Goal: Task Accomplishment & Management: Manage account settings

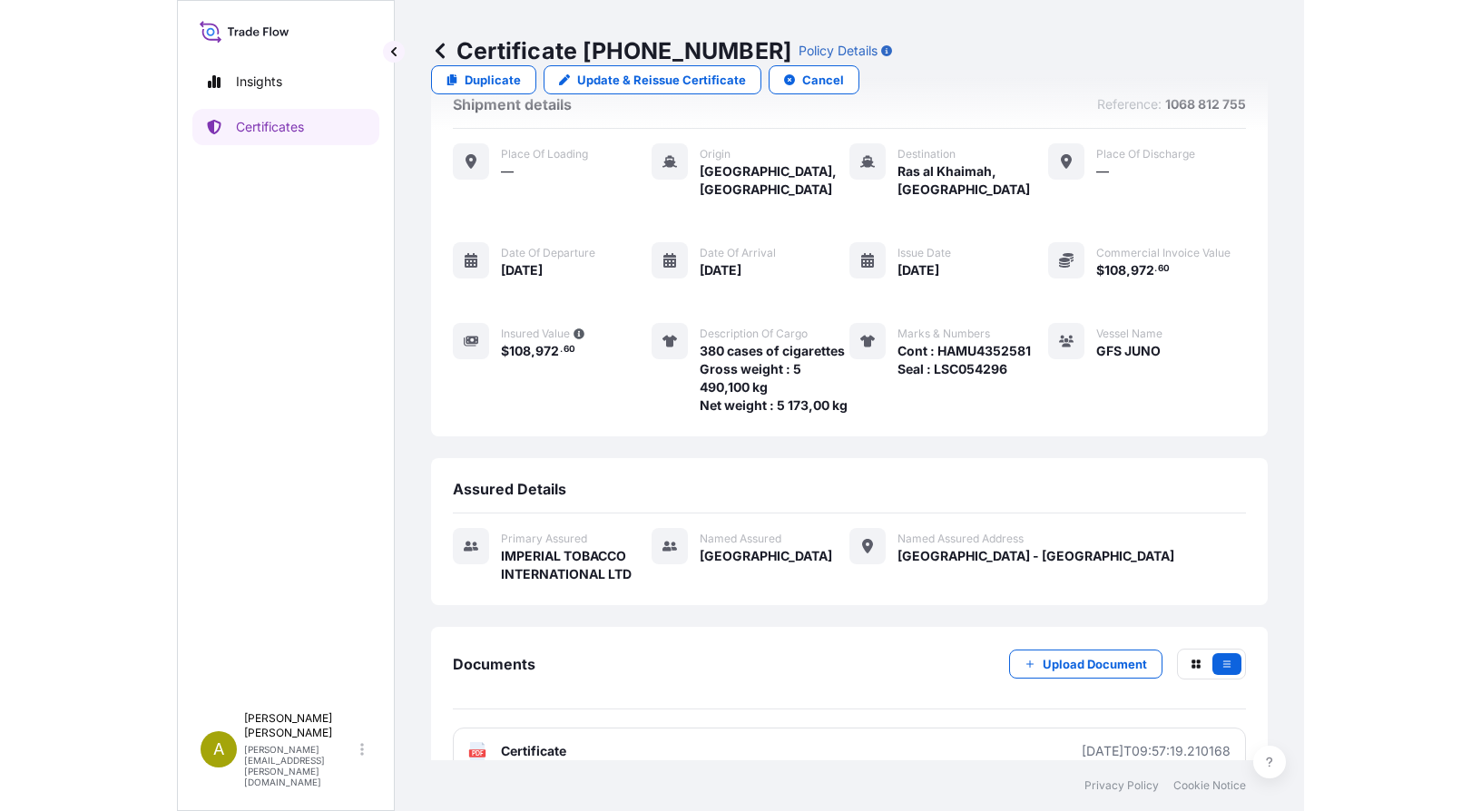
scroll to position [28, 0]
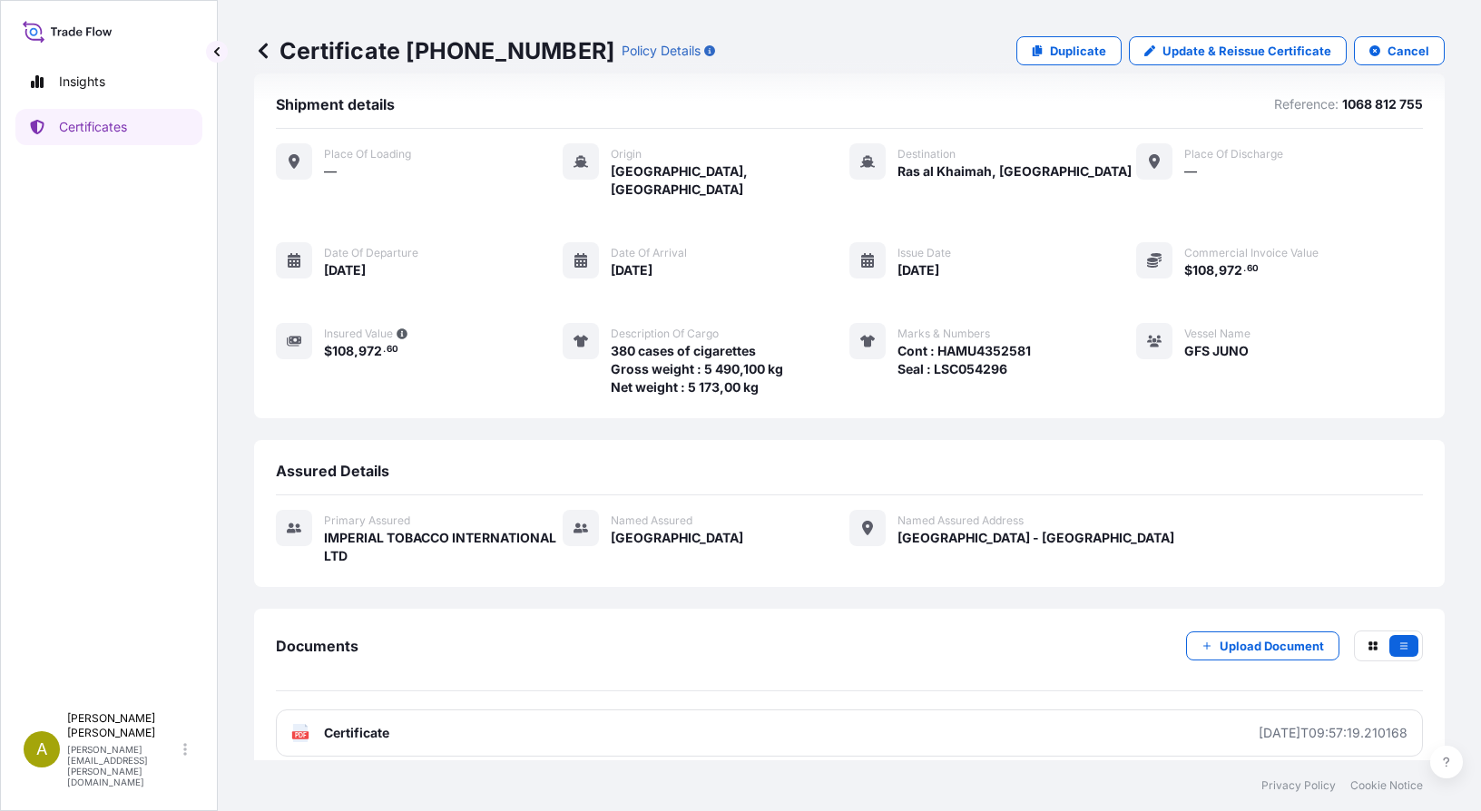
click at [303, 248] on div at bounding box center [294, 260] width 36 height 36
click at [1126, 51] on p "Update & Reissue Certificate" at bounding box center [1246, 51] width 169 height 18
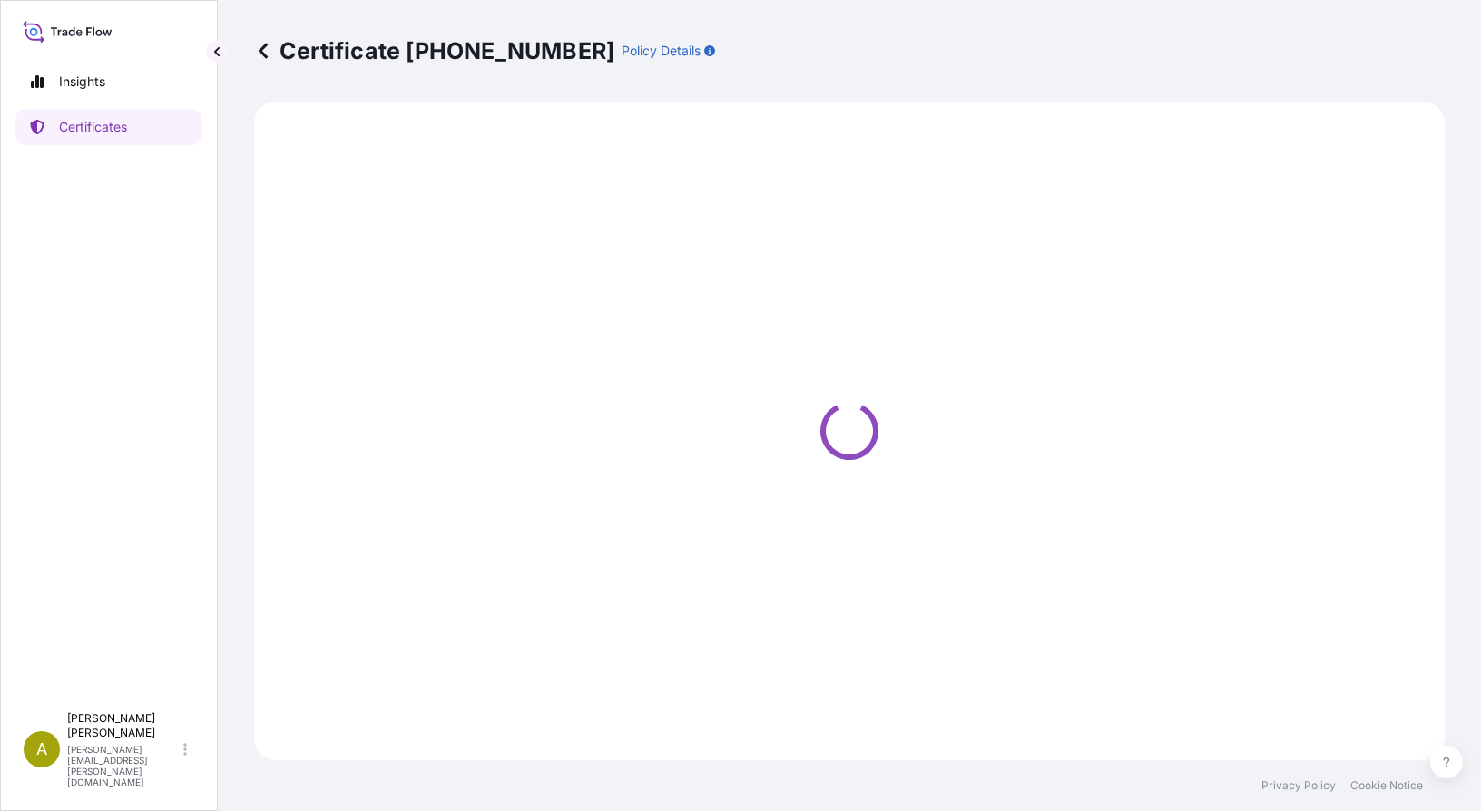
select select "Sea"
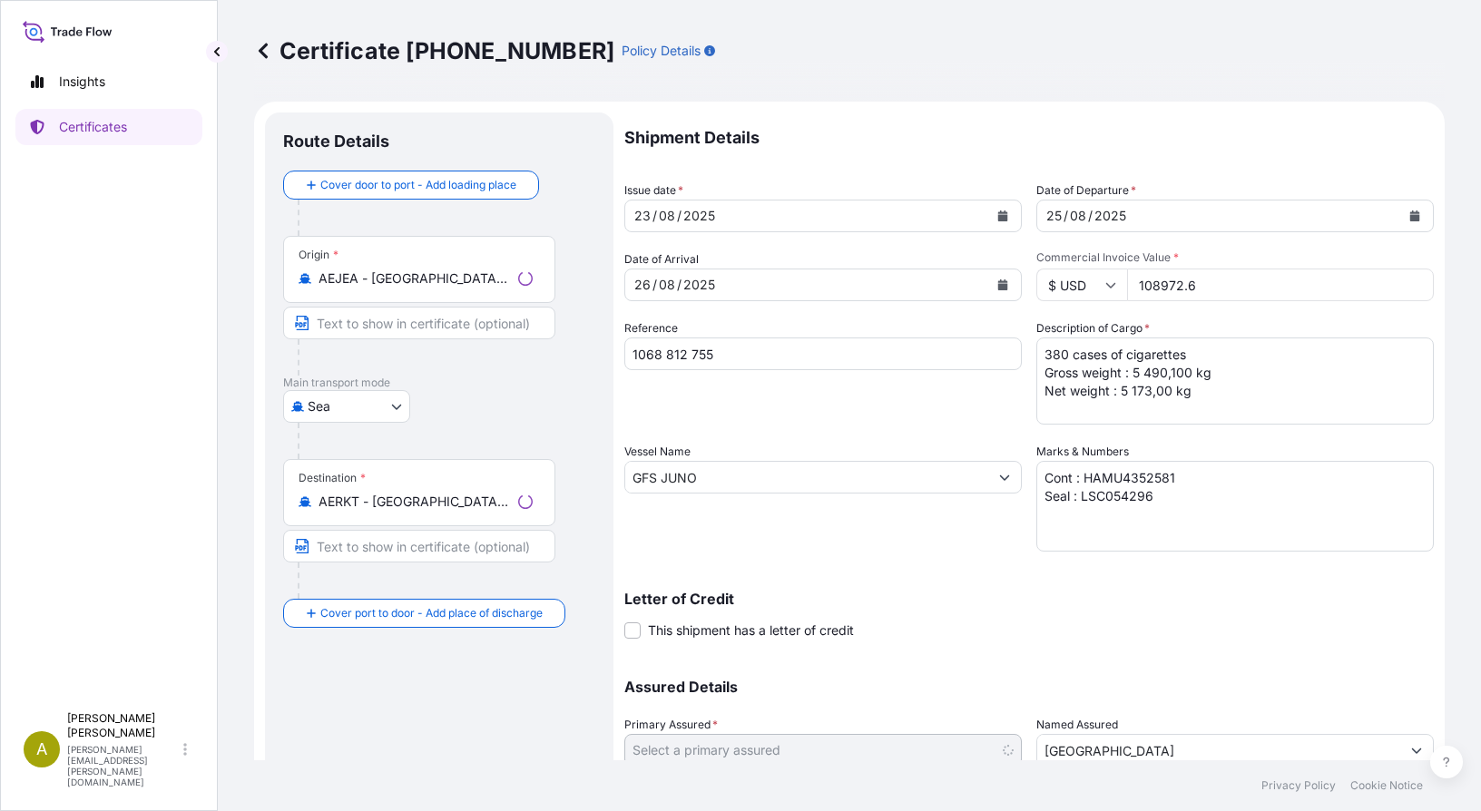
select select "31694"
drag, startPoint x: 315, startPoint y: 504, endPoint x: 612, endPoint y: 504, distance: 297.6
click at [612, 504] on div "Route Details Cover door to port - Add loading place Place of loading Road / [G…" at bounding box center [439, 502] width 348 height 778
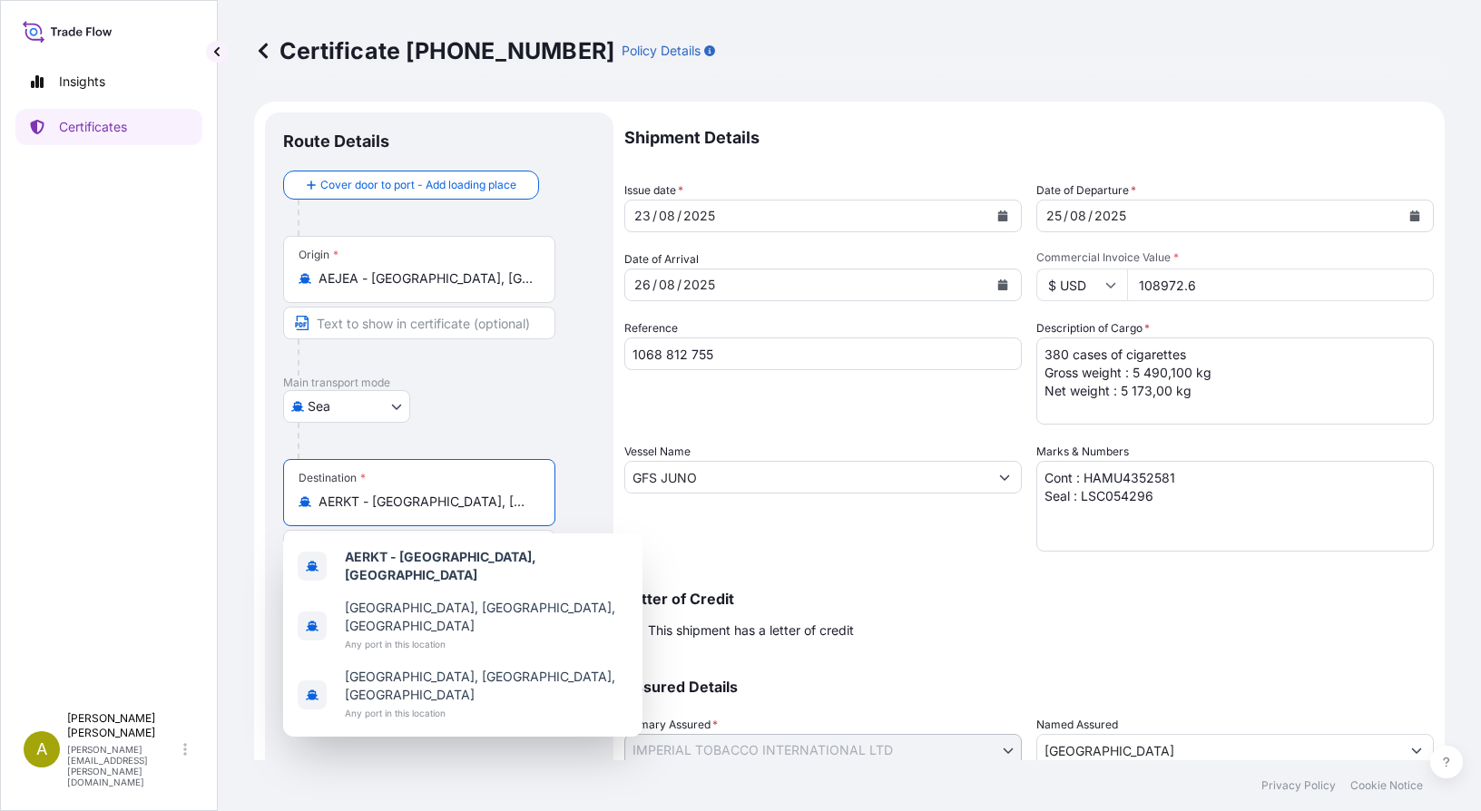
click at [503, 501] on input "AERKT - [GEOGRAPHIC_DATA], [GEOGRAPHIC_DATA]" at bounding box center [425, 502] width 214 height 18
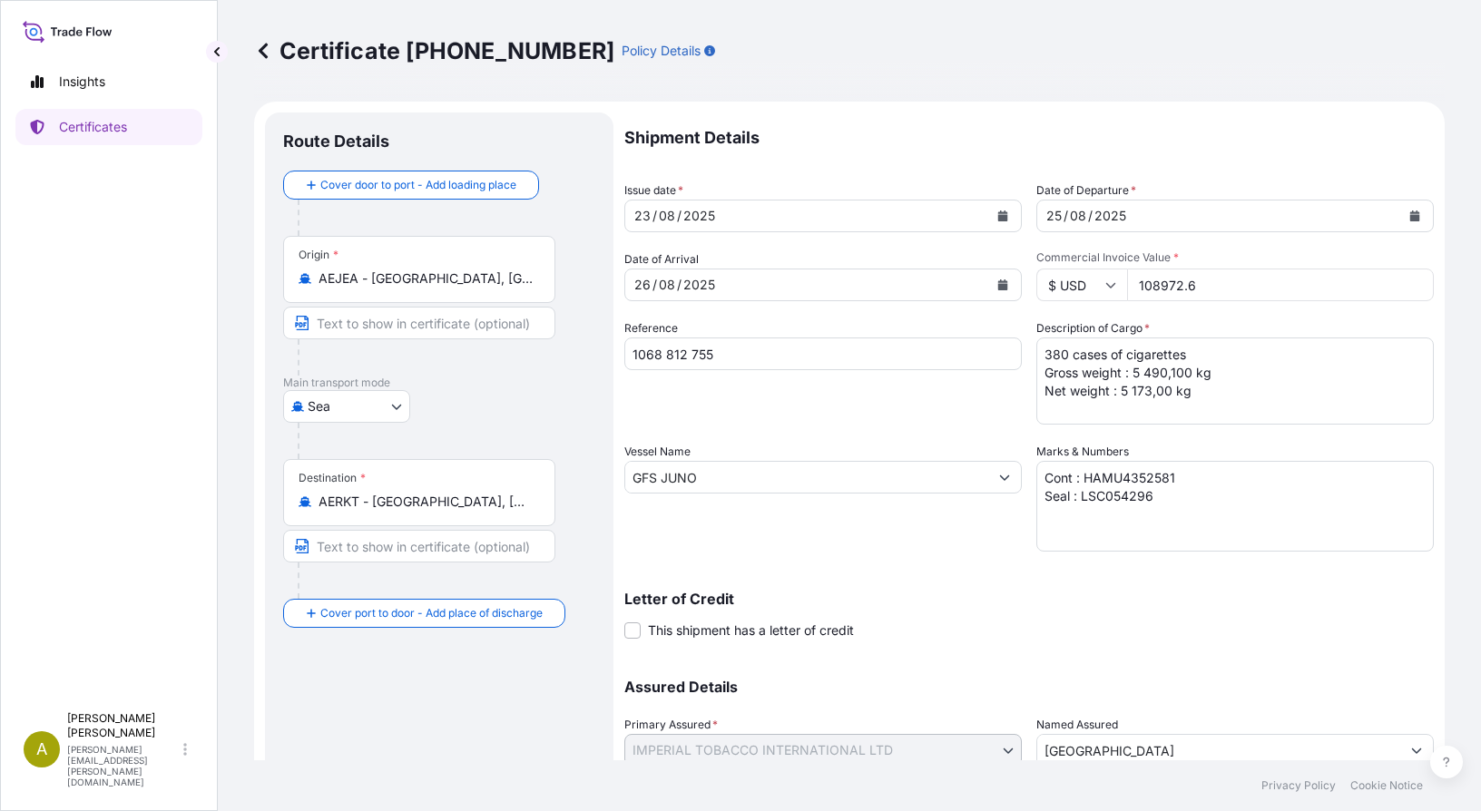
drag, startPoint x: 538, startPoint y: 500, endPoint x: 287, endPoint y: 492, distance: 251.5
click at [287, 492] on div "Destination * AERKT - [GEOGRAPHIC_DATA], [GEOGRAPHIC_DATA]" at bounding box center [419, 492] width 272 height 67
drag, startPoint x: 287, startPoint y: 492, endPoint x: 486, endPoint y: 377, distance: 230.5
click at [486, 377] on p "Main transport mode" at bounding box center [439, 383] width 312 height 15
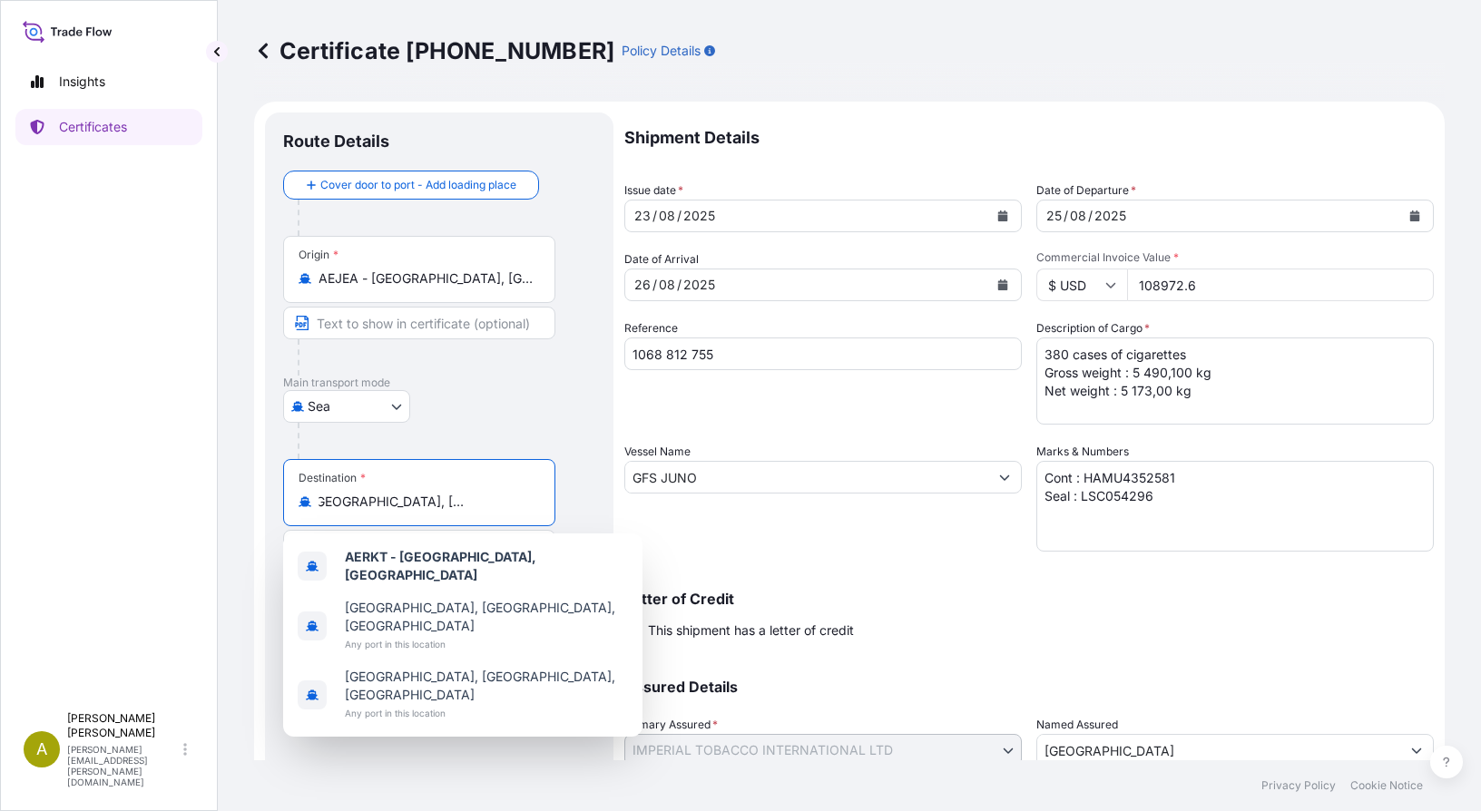
scroll to position [0, 65]
drag, startPoint x: 320, startPoint y: 503, endPoint x: 639, endPoint y: 507, distance: 318.5
click at [639, 507] on form "Route Details Cover door to port - Add loading place Place of loading Road / [G…" at bounding box center [849, 501] width 1191 height 799
drag, startPoint x: 319, startPoint y: 501, endPoint x: 591, endPoint y: 500, distance: 271.3
click at [591, 500] on div "Destination * AERKT - [GEOGRAPHIC_DATA], [GEOGRAPHIC_DATA]" at bounding box center [439, 529] width 312 height 140
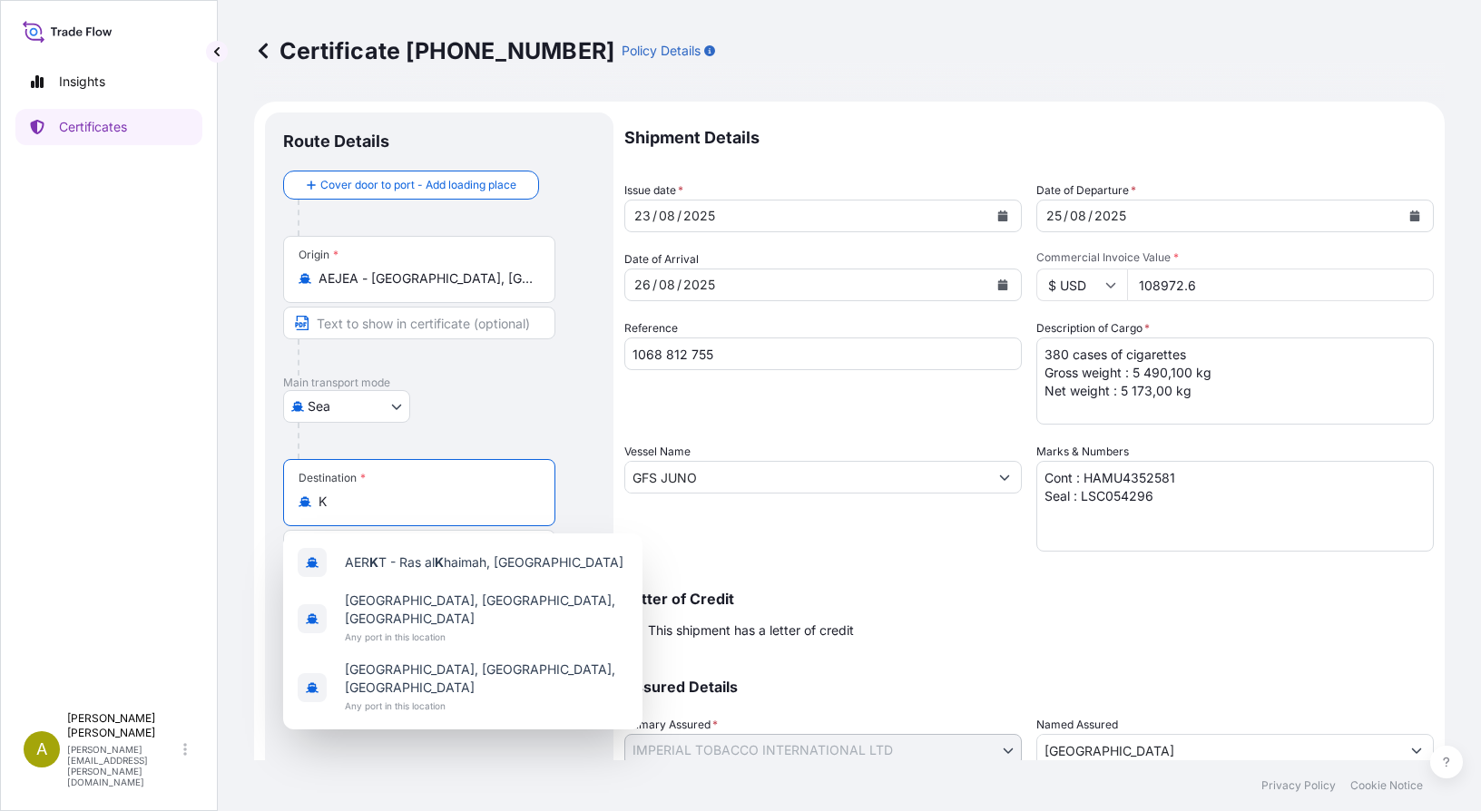
scroll to position [0, 0]
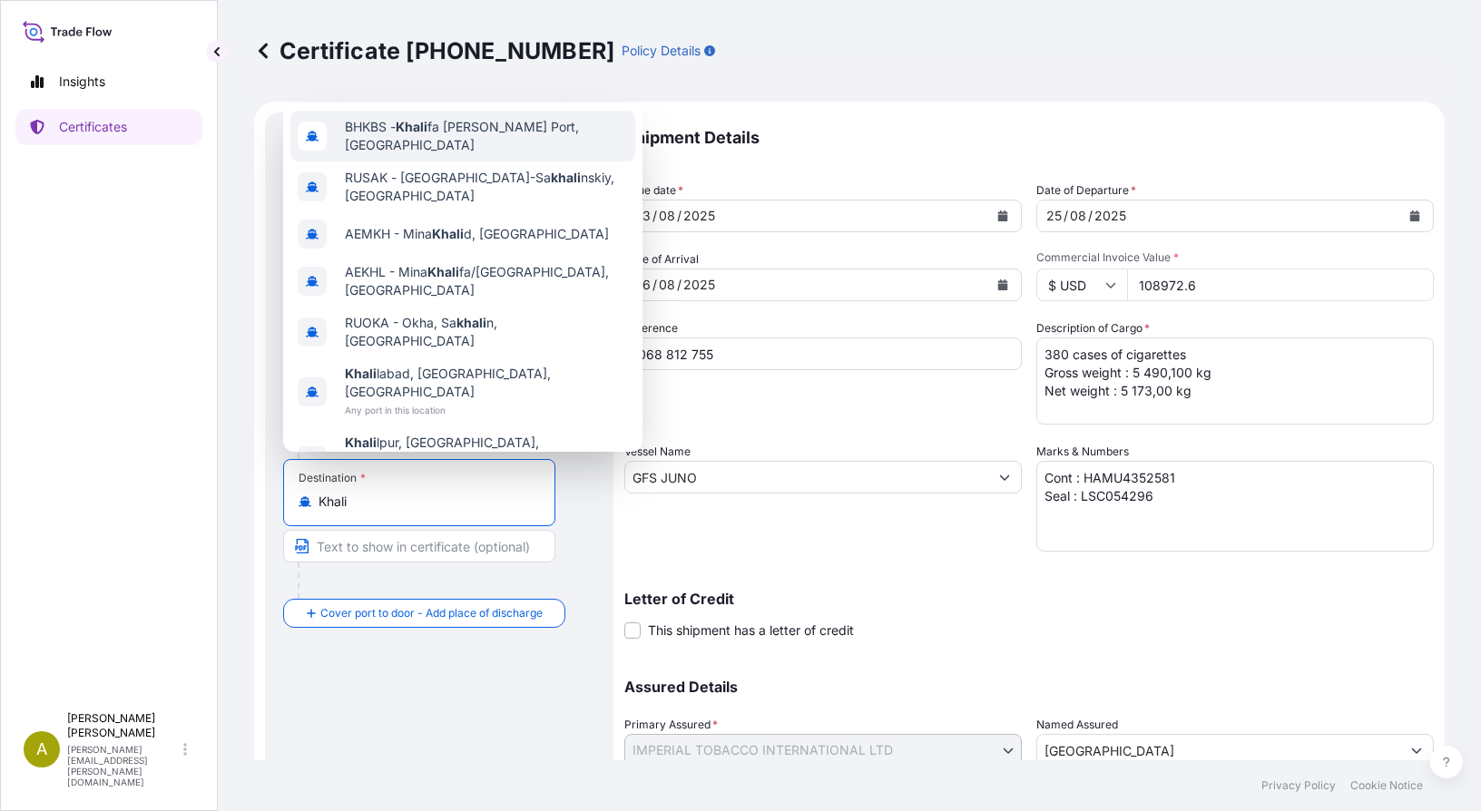
click at [548, 142] on span "BHKBS - Khali fa [PERSON_NAME], [GEOGRAPHIC_DATA]" at bounding box center [486, 136] width 283 height 36
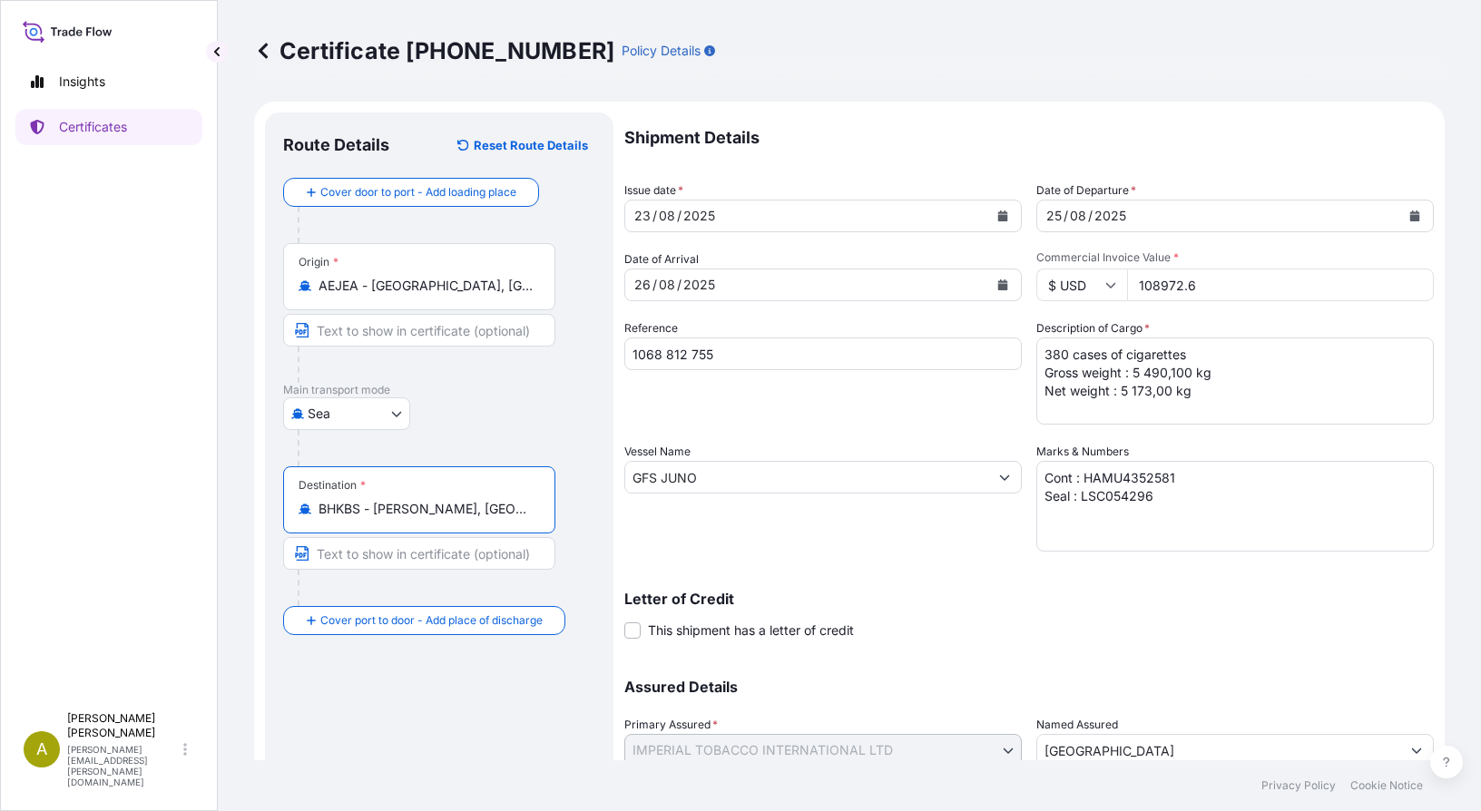
type input "BHKBS - [PERSON_NAME], [GEOGRAPHIC_DATA]"
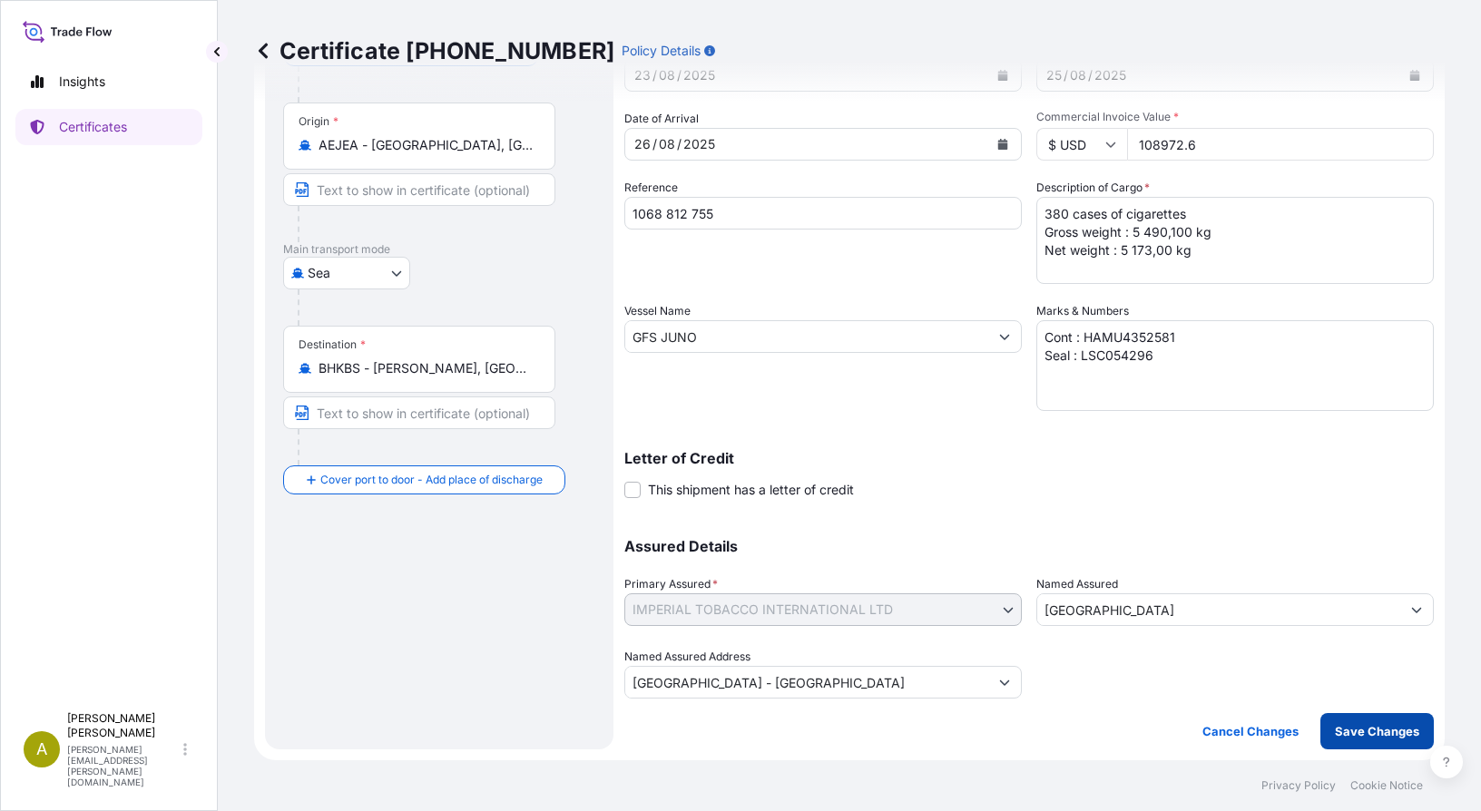
click at [1126, 730] on p "Save Changes" at bounding box center [1377, 731] width 84 height 18
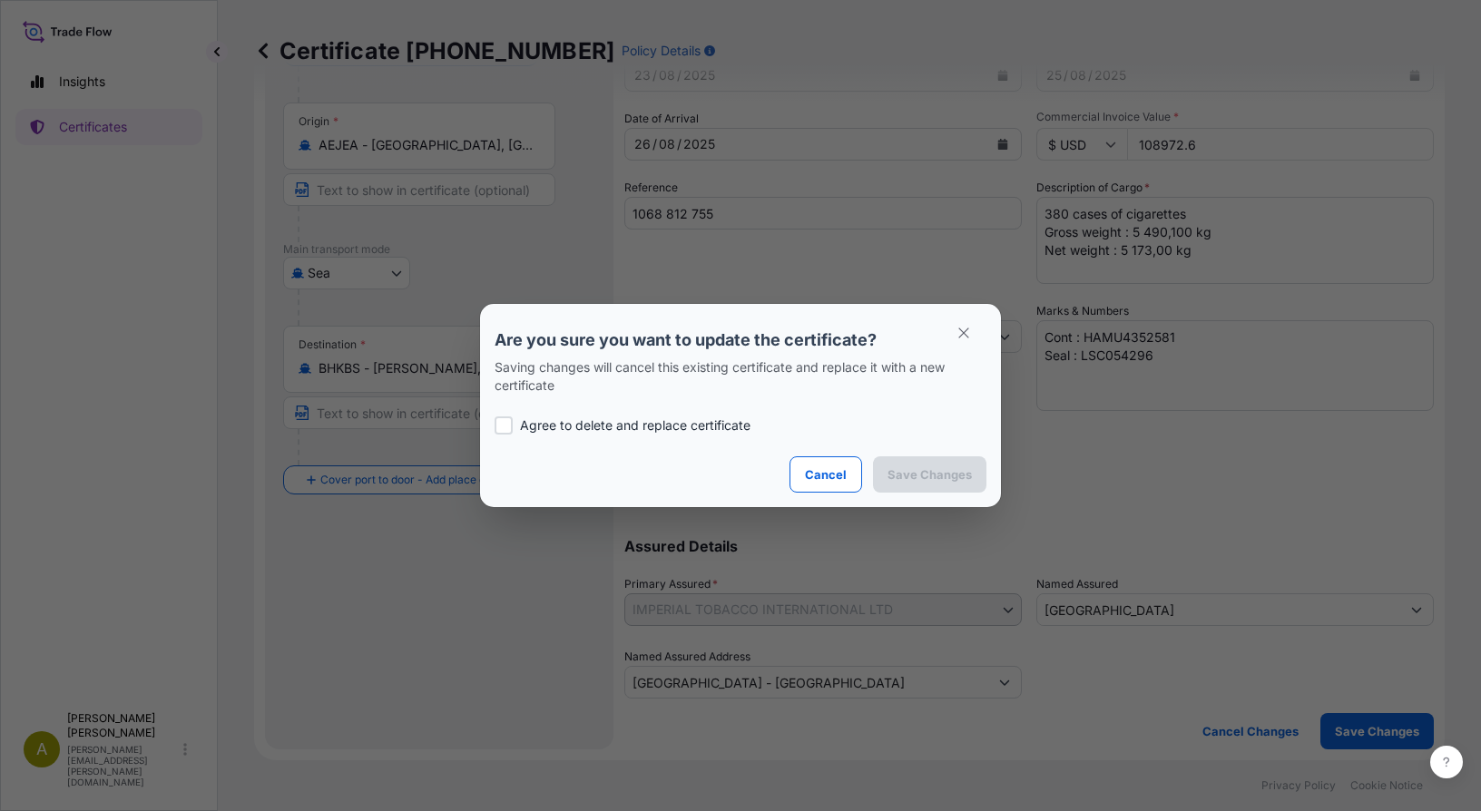
click at [586, 425] on p "Agree to delete and replace certificate" at bounding box center [635, 425] width 230 height 18
checkbox input "true"
click at [919, 482] on p "Save Changes" at bounding box center [929, 474] width 84 height 18
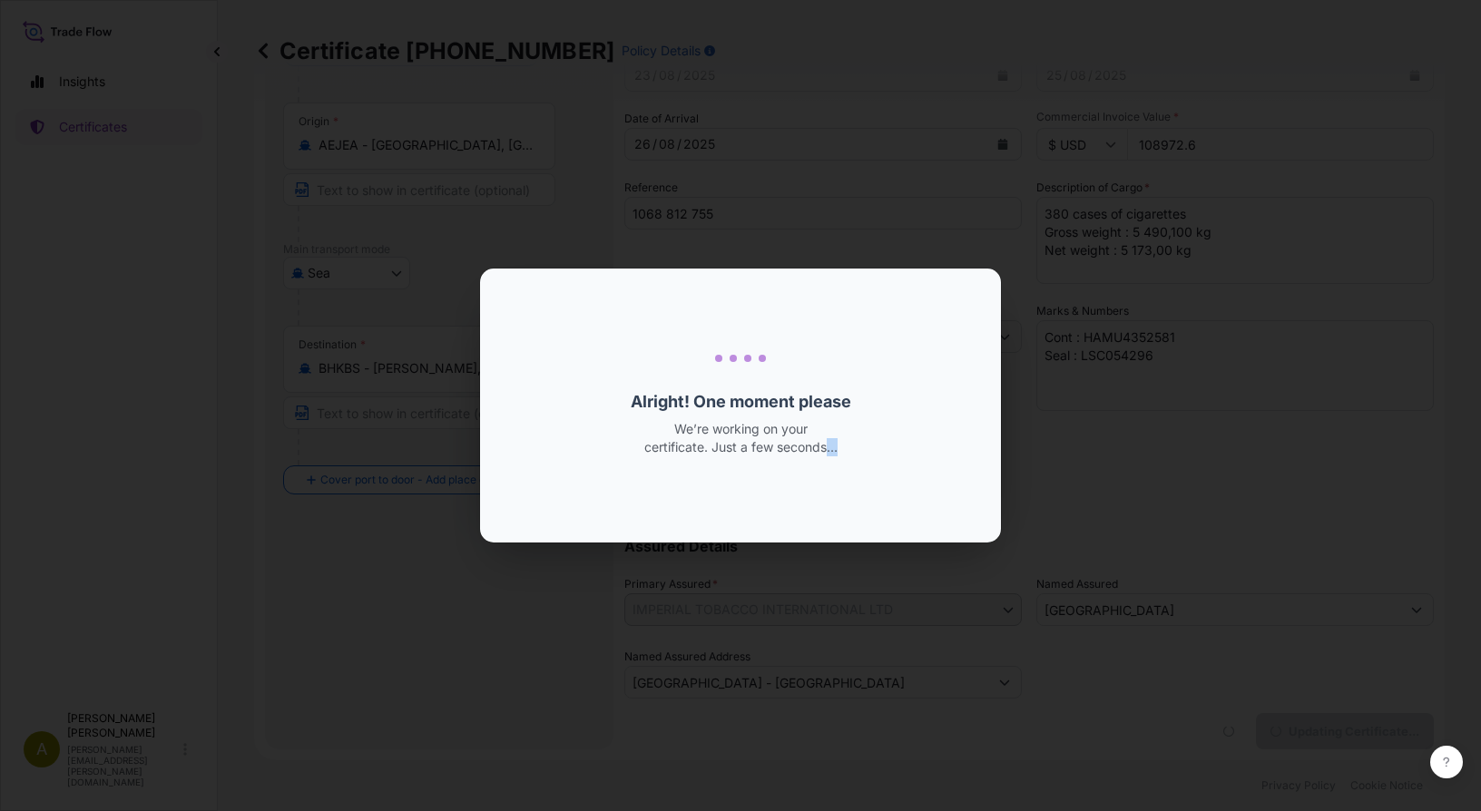
click at [919, 482] on div "Loading... Alright! One moment please We’re working on your certificate. Just a…" at bounding box center [741, 405] width 436 height 245
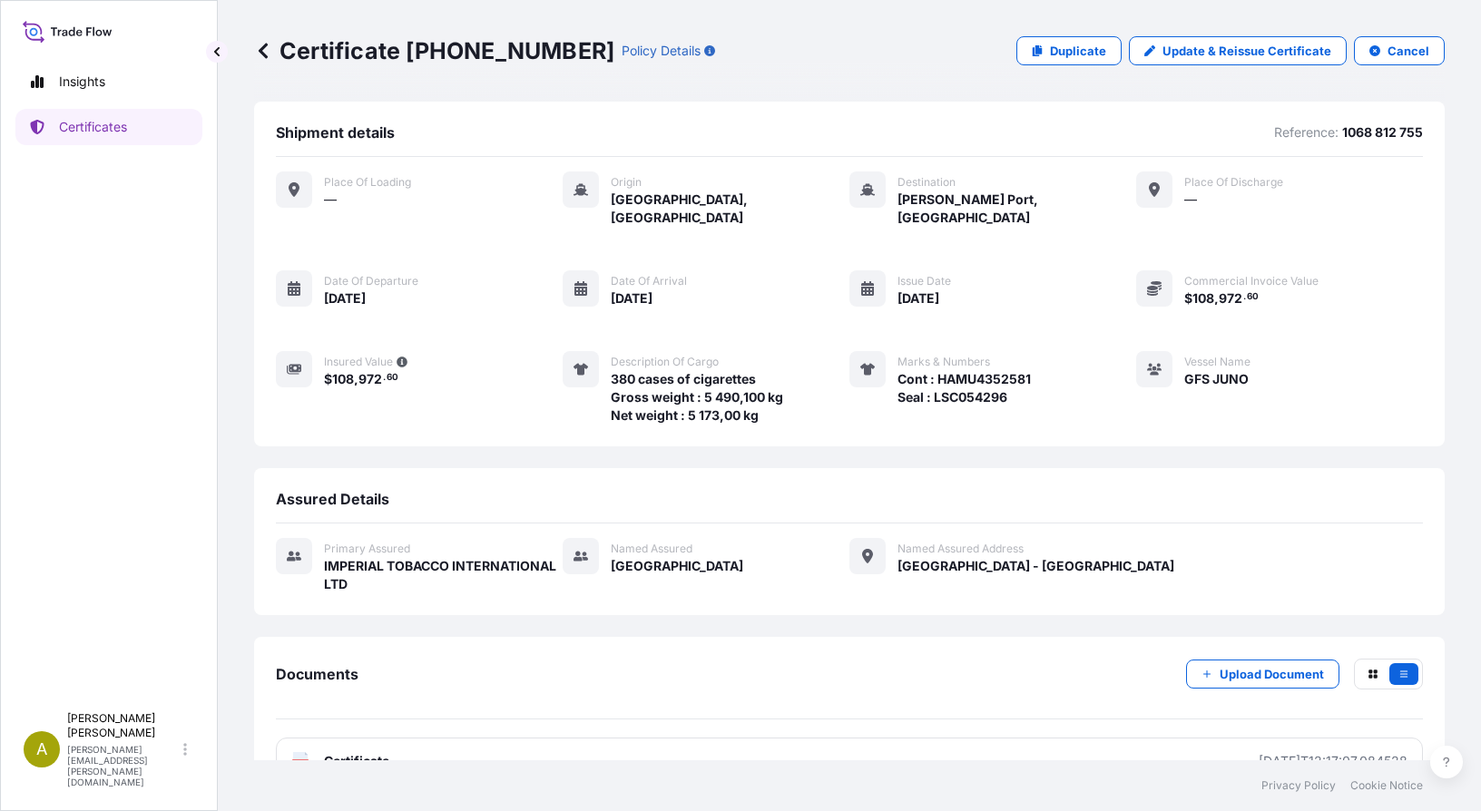
click at [1126, 270] on div "Commercial Invoice Value $ 108 , 972 . 60" at bounding box center [1227, 288] width 182 height 37
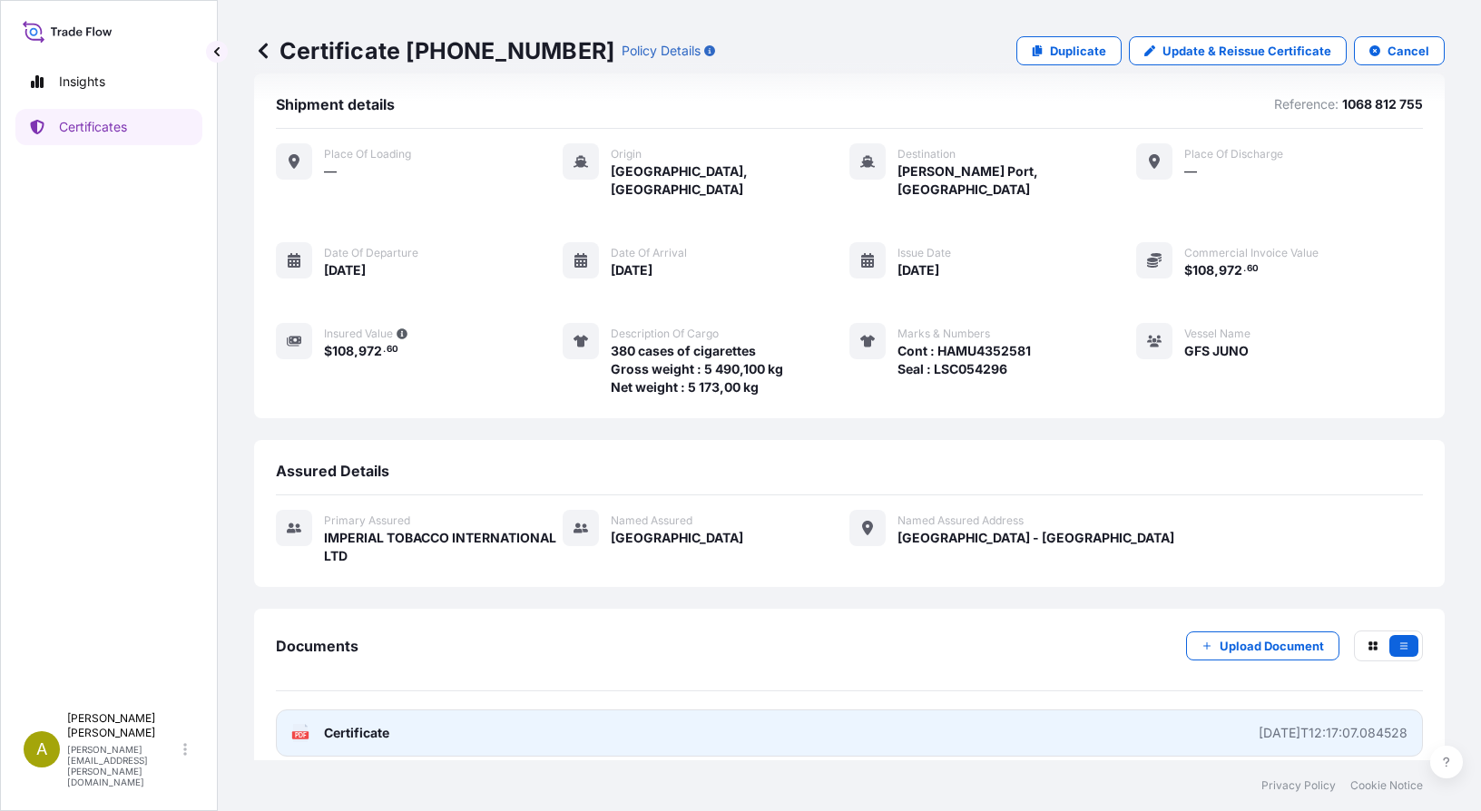
click at [345, 724] on span "Certificate" at bounding box center [356, 733] width 65 height 18
